Goal: Navigation & Orientation: Find specific page/section

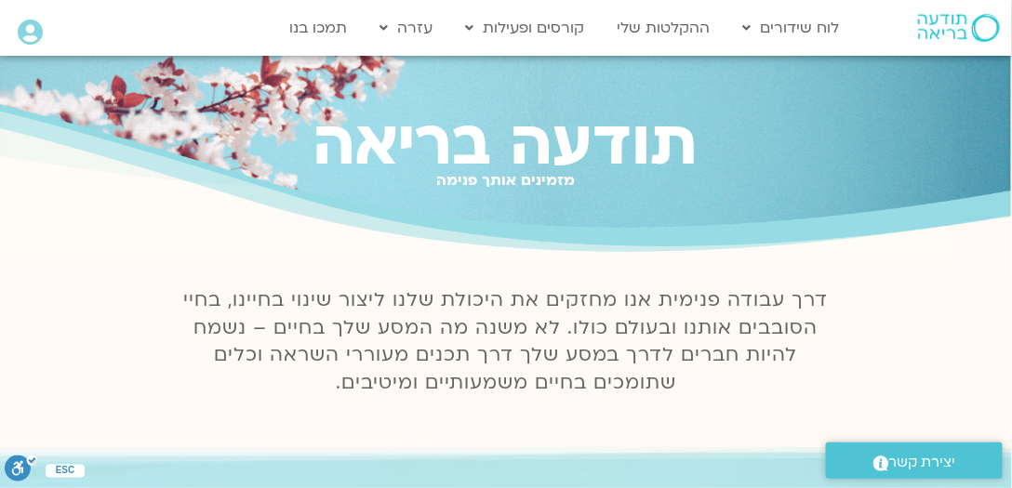
click at [30, 30] on icon at bounding box center [30, 33] width 25 height 26
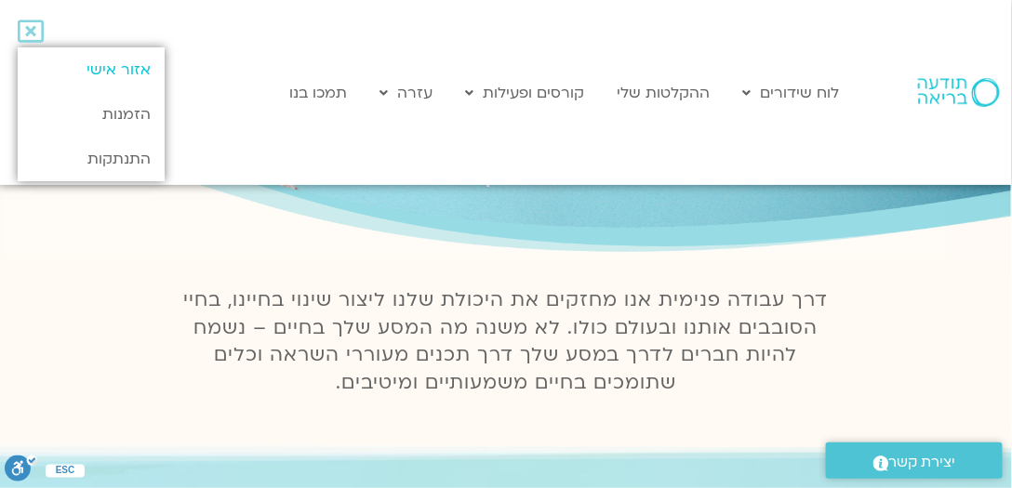
click at [139, 64] on link "אזור אישי" at bounding box center [91, 69] width 147 height 45
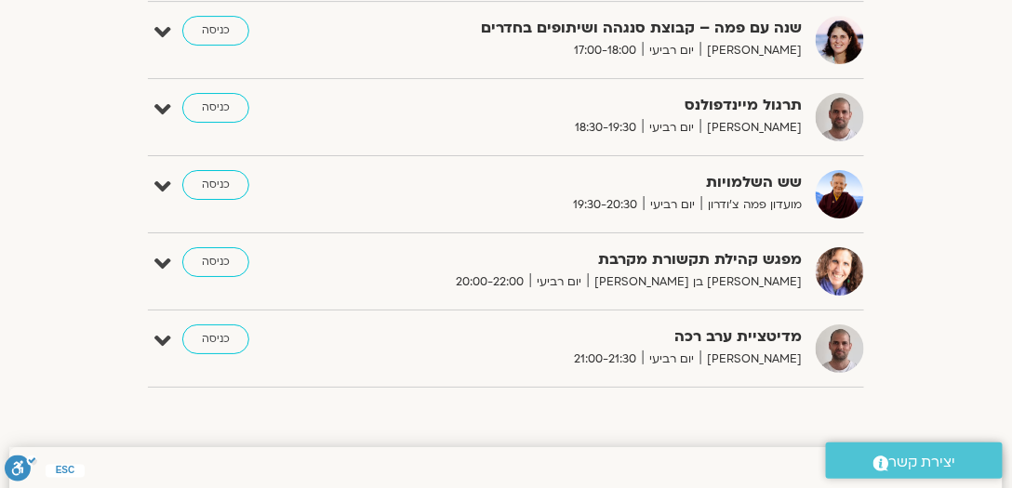
scroll to position [1559, 0]
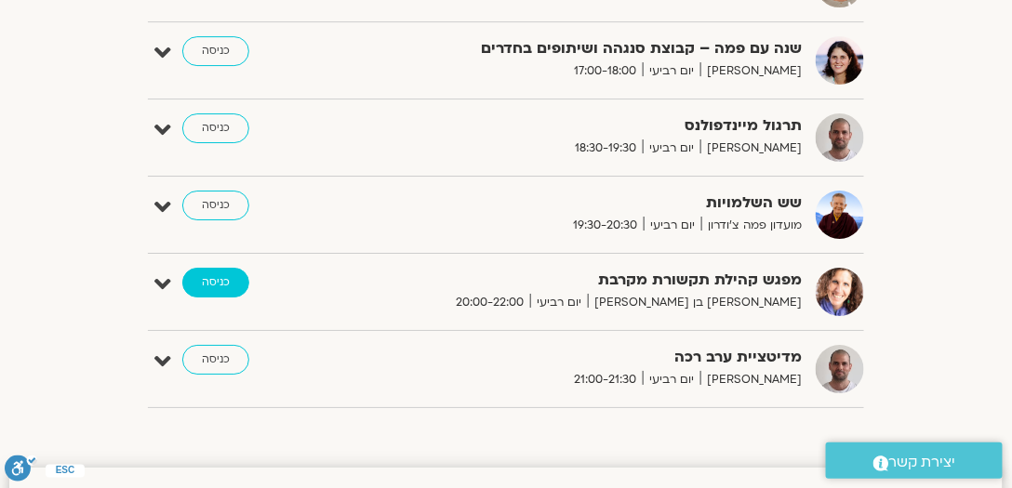
click at [207, 277] on link "כניסה" at bounding box center [215, 283] width 67 height 30
click at [216, 273] on link "כניסה" at bounding box center [215, 283] width 67 height 30
click at [221, 273] on link "כניסה" at bounding box center [215, 283] width 67 height 30
